Goal: Navigation & Orientation: Find specific page/section

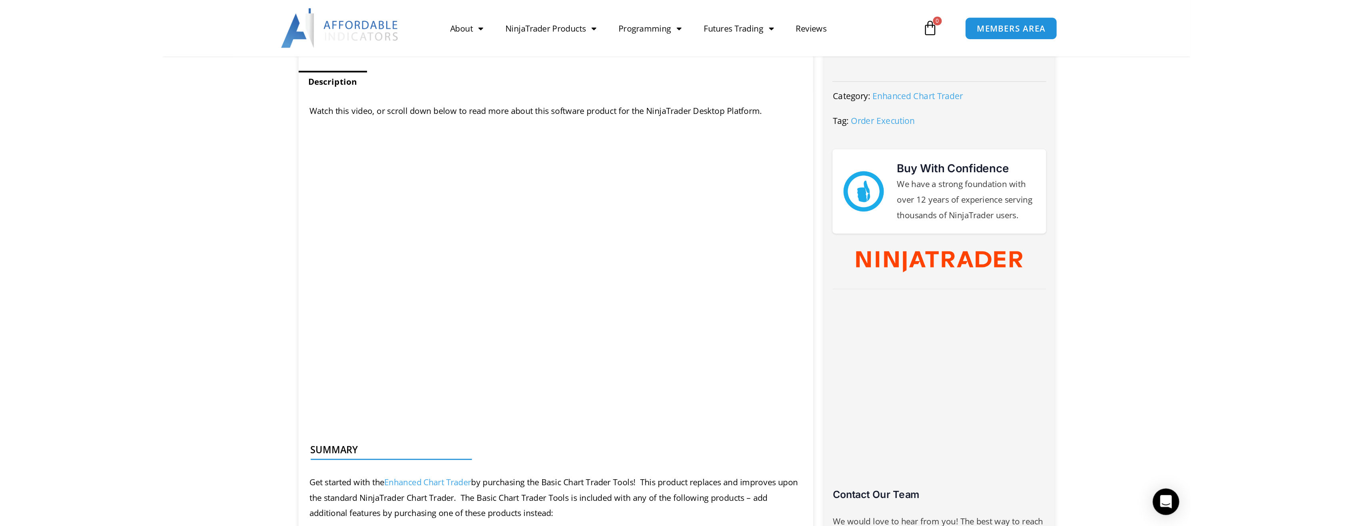
scroll to position [320, 0]
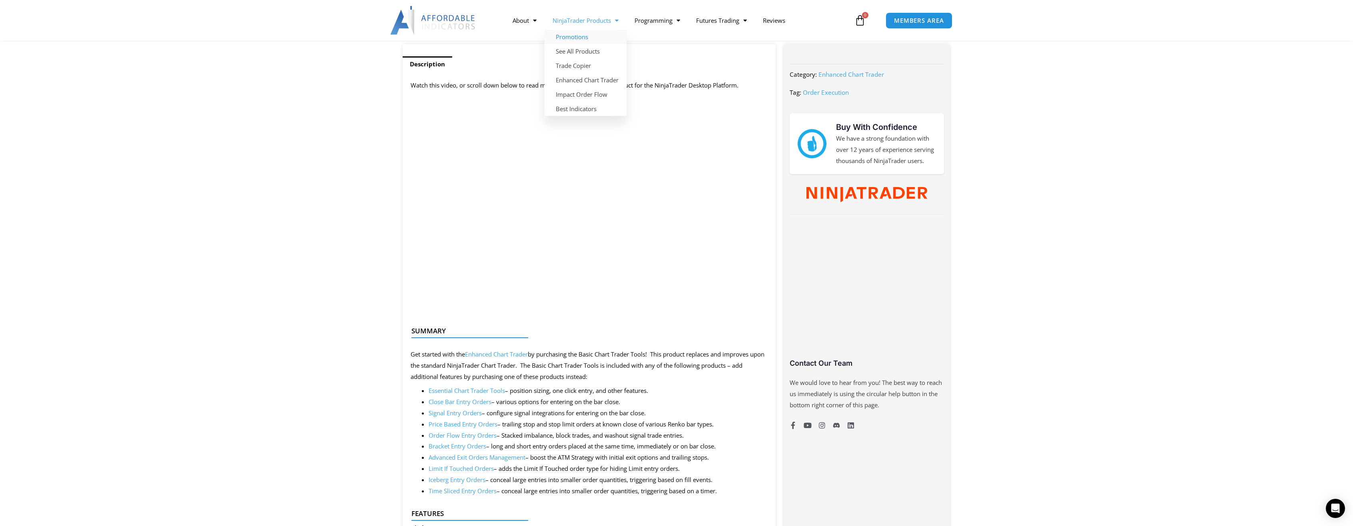
click at [571, 37] on link "Promotions" at bounding box center [586, 37] width 82 height 14
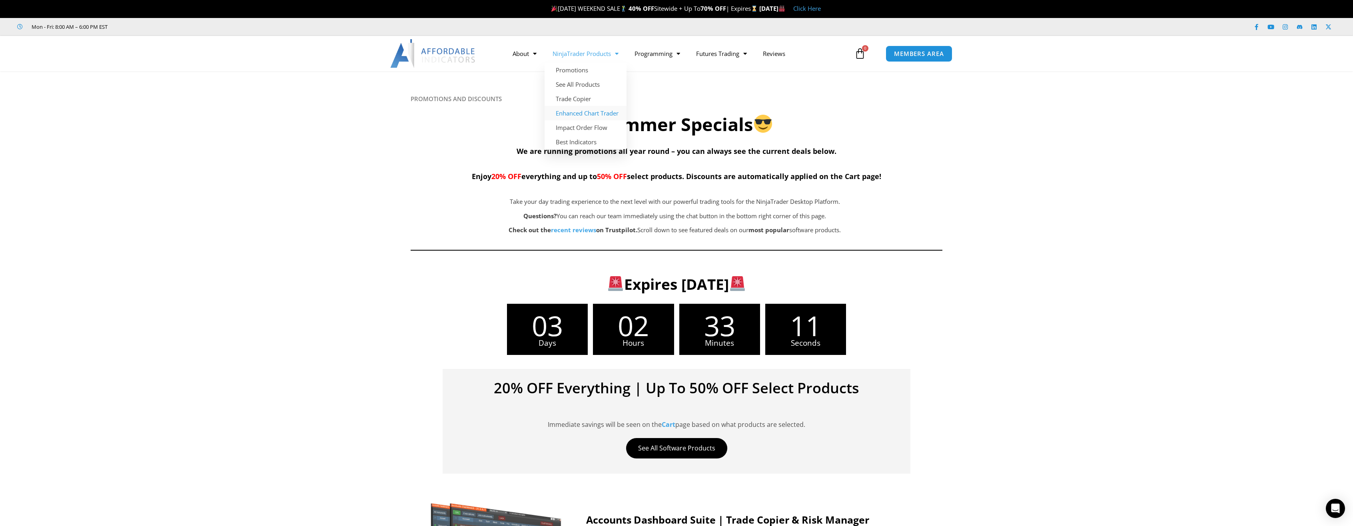
click at [569, 113] on link "Enhanced Chart Trader" at bounding box center [586, 113] width 82 height 14
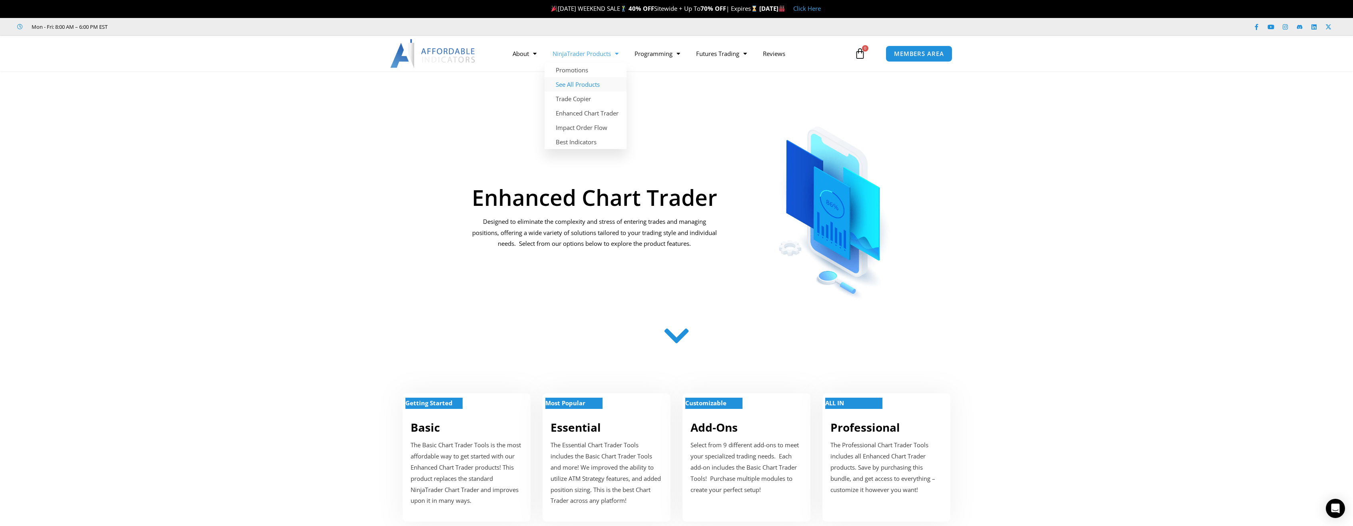
click at [583, 87] on link "See All Products" at bounding box center [586, 84] width 82 height 14
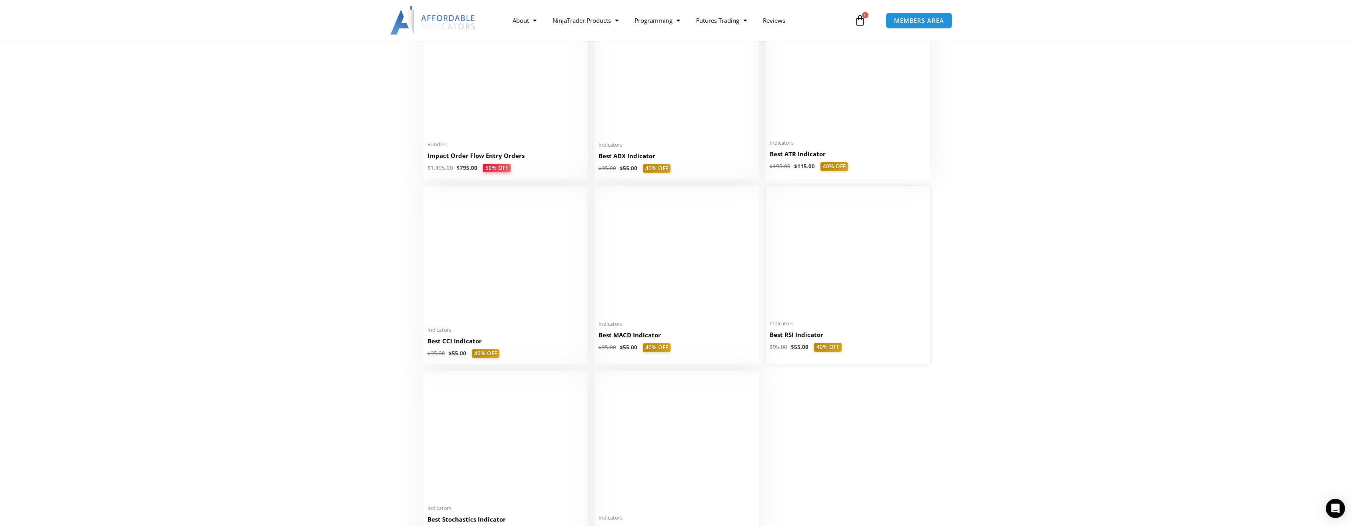
scroll to position [1519, 0]
